Goal: Information Seeking & Learning: Obtain resource

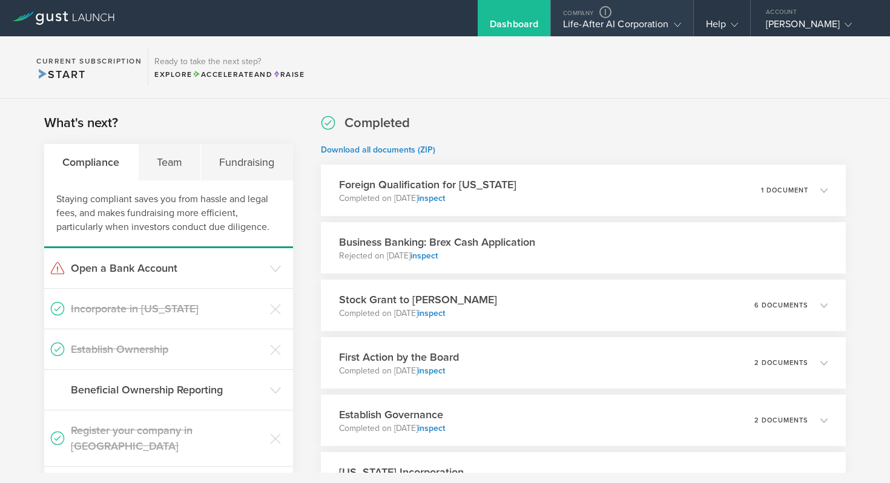
click at [658, 23] on div "Life-After AI Corporation" at bounding box center [622, 27] width 118 height 18
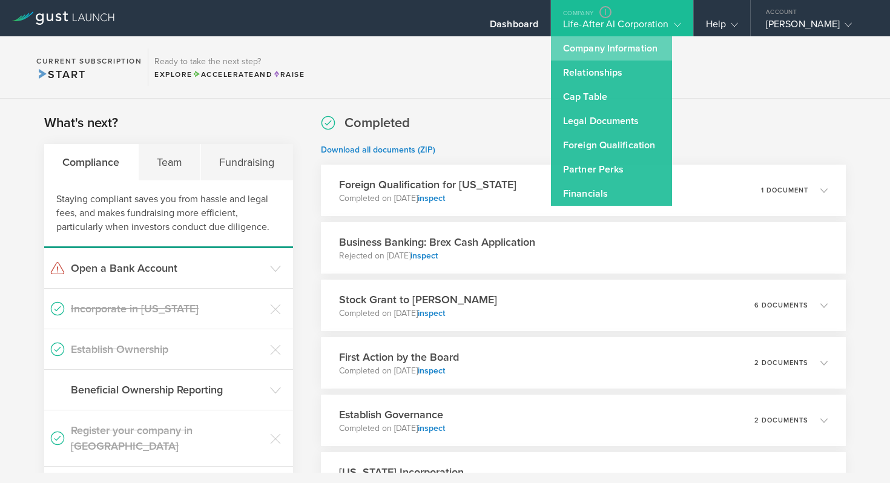
click at [597, 45] on link "Company Information" at bounding box center [611, 48] width 121 height 24
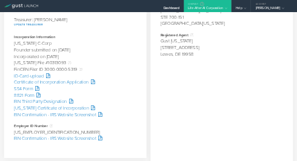
scroll to position [391, 0]
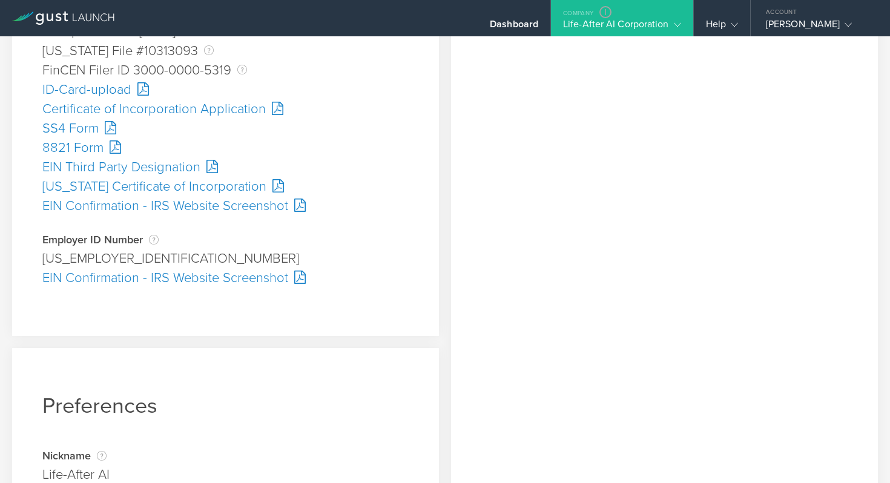
click at [85, 92] on div "ID-Card-upload" at bounding box center [225, 89] width 366 height 19
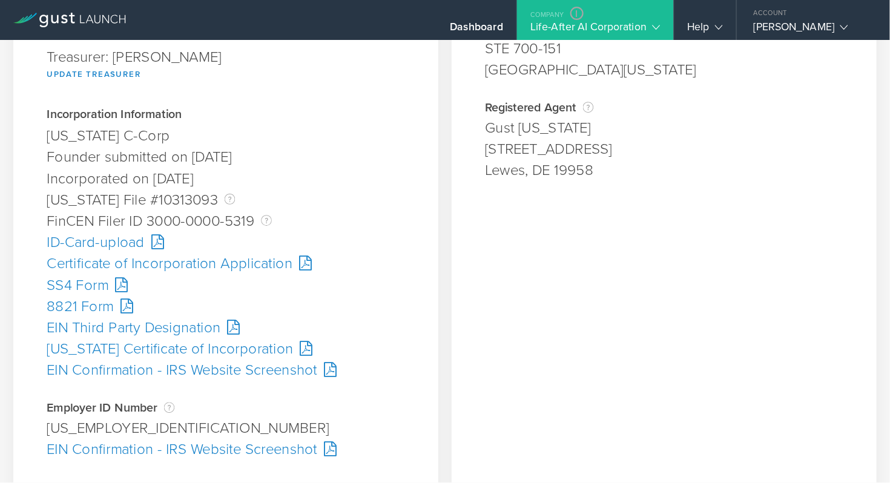
scroll to position [261, 0]
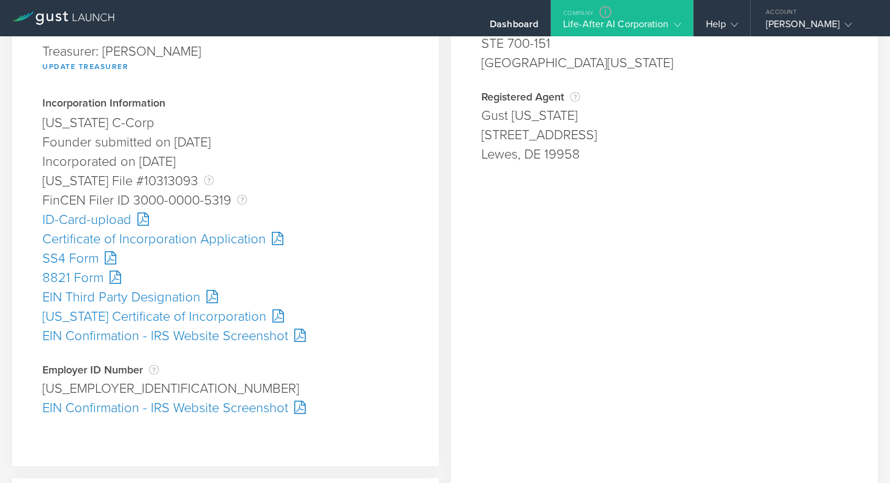
click at [73, 260] on div "SS4 Form" at bounding box center [225, 258] width 366 height 19
click at [119, 234] on div "Certificate of Incorporation Application" at bounding box center [225, 238] width 366 height 19
click at [194, 320] on div "[US_STATE] Certificate of Incorporation" at bounding box center [225, 316] width 366 height 19
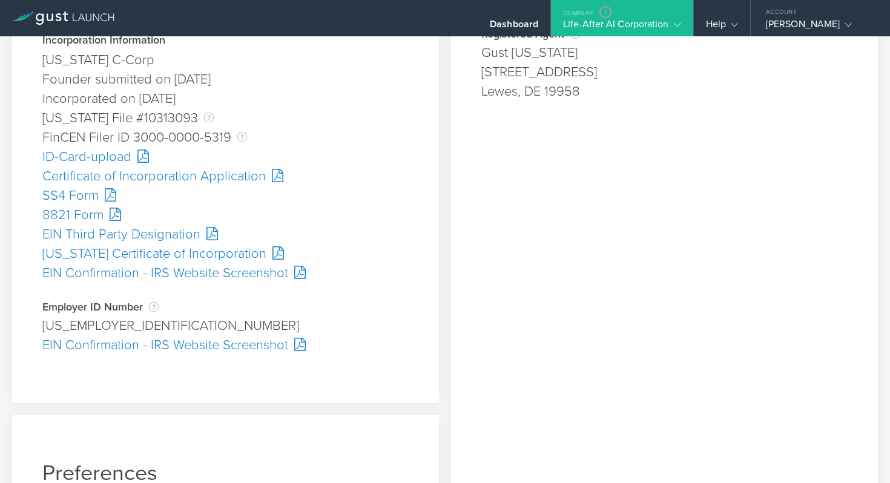
scroll to position [0, 0]
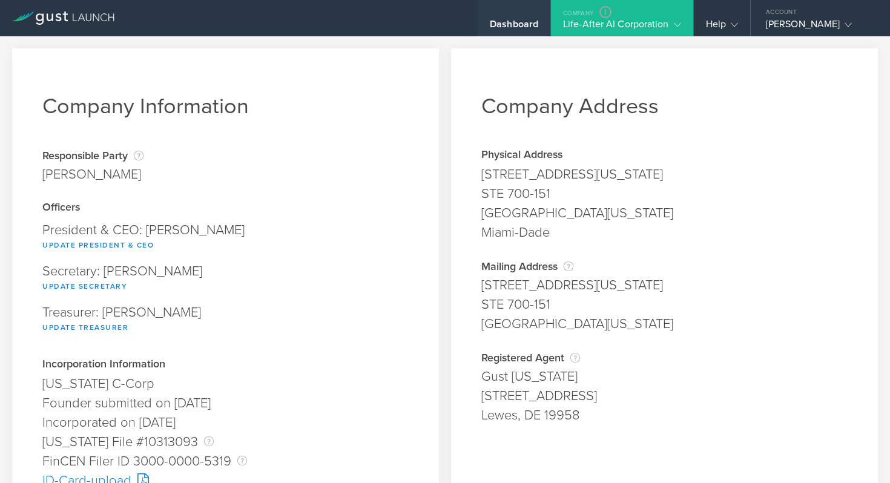
click at [508, 28] on div "Dashboard" at bounding box center [514, 27] width 48 height 18
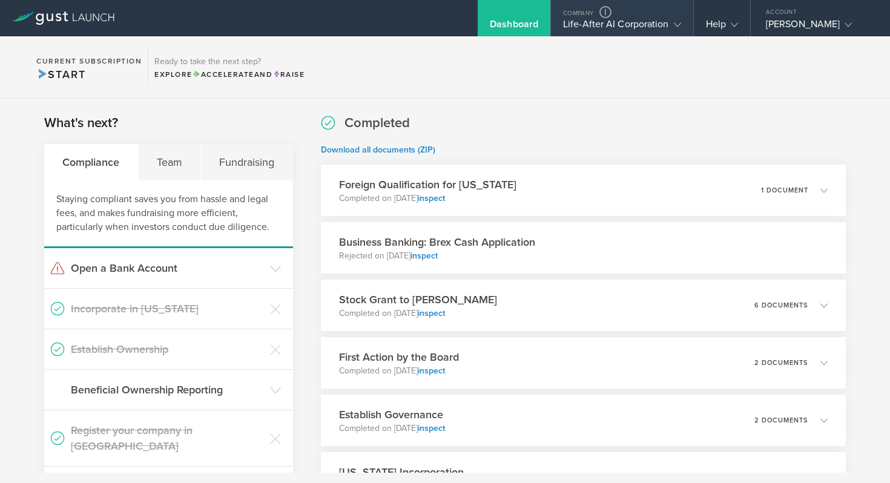
click at [653, 27] on div "Life-After AI Corporation" at bounding box center [622, 27] width 118 height 18
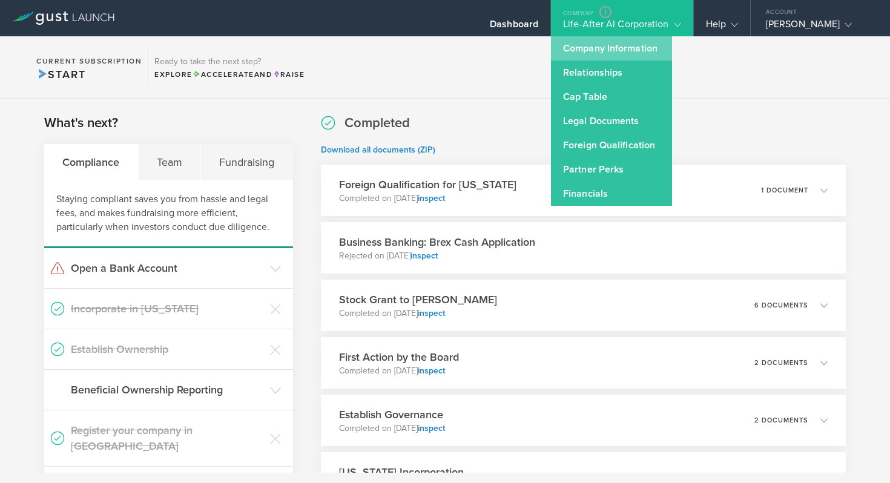
click at [608, 49] on link "Company Information" at bounding box center [611, 48] width 121 height 24
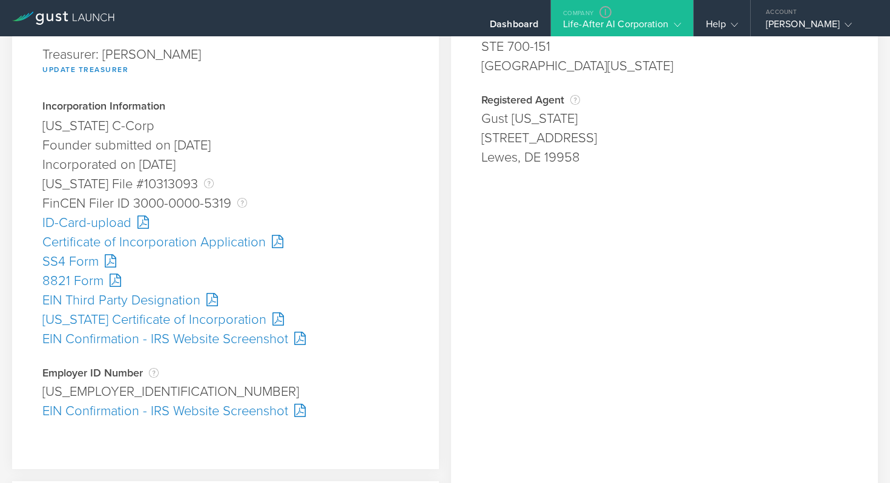
scroll to position [301, 0]
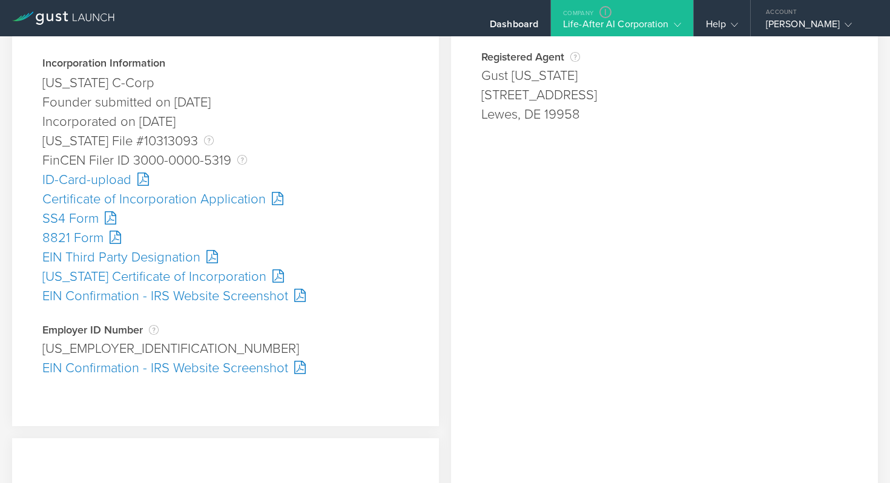
click at [260, 363] on div "EIN Confirmation - IRS Website Screenshot" at bounding box center [225, 367] width 366 height 19
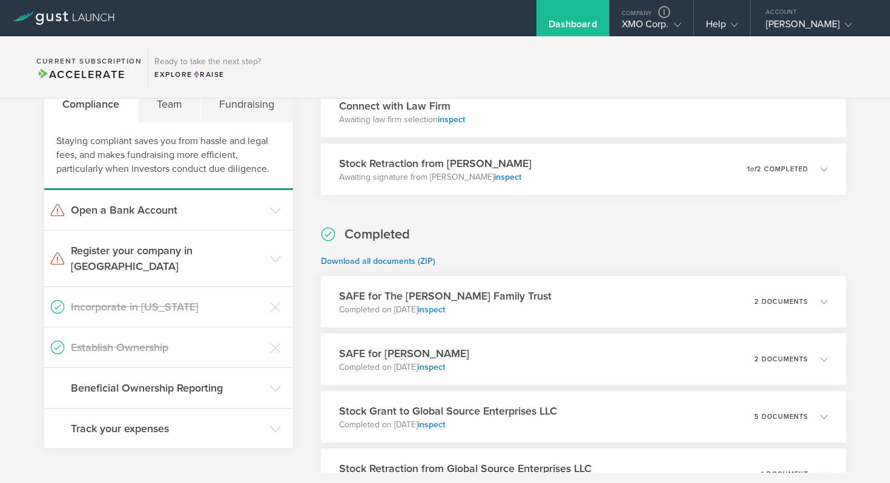
scroll to position [57, 0]
click at [535, 178] on div "Stock Retraction from Brian Alvara Awaiting signature from Brian Alvara inspect…" at bounding box center [583, 170] width 536 height 53
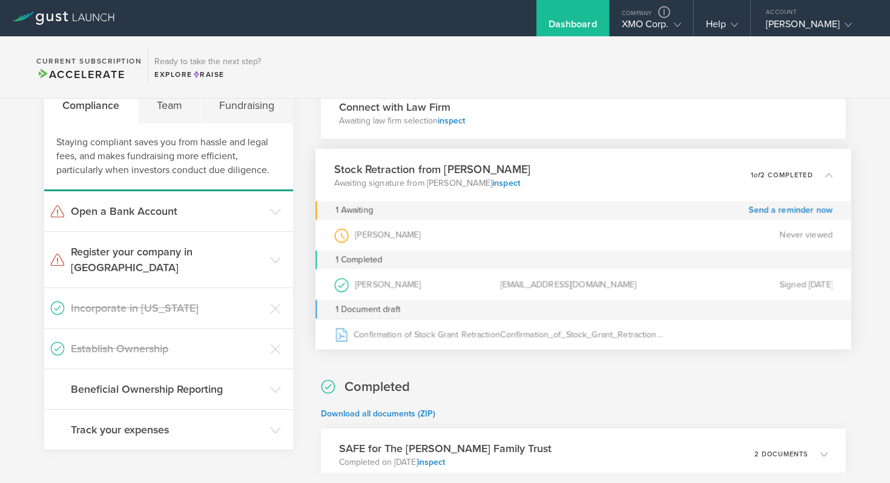
click at [524, 285] on div "admin@xmocorp.com" at bounding box center [583, 284] width 166 height 31
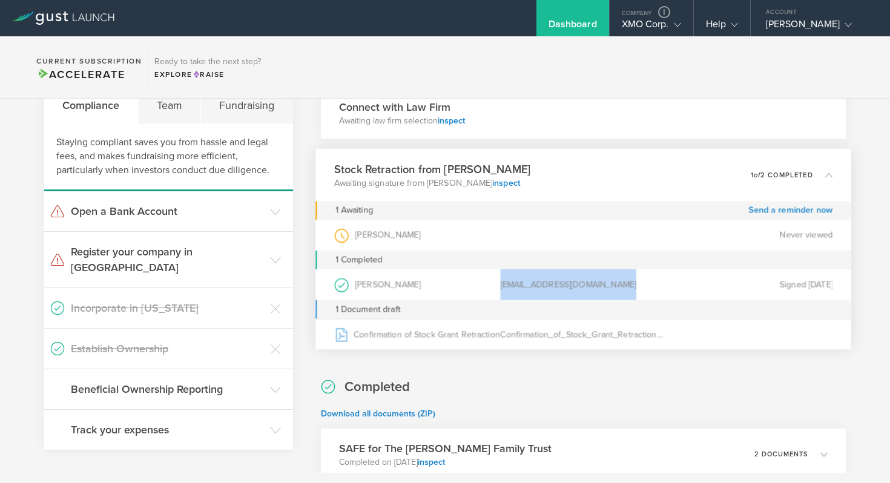
click at [524, 285] on div "admin@xmocorp.com" at bounding box center [583, 284] width 166 height 31
copy div "admin@xmocorp.com"
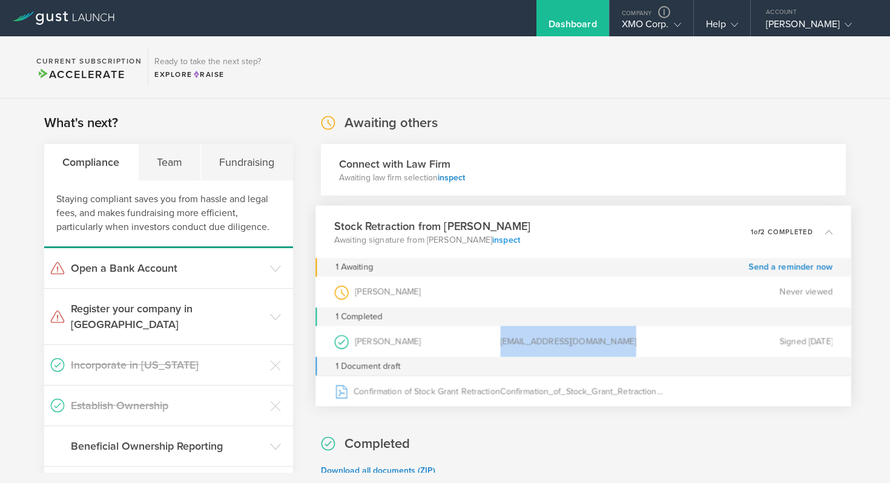
click at [492, 239] on link "inspect" at bounding box center [506, 239] width 28 height 10
